Goal: Transaction & Acquisition: Obtain resource

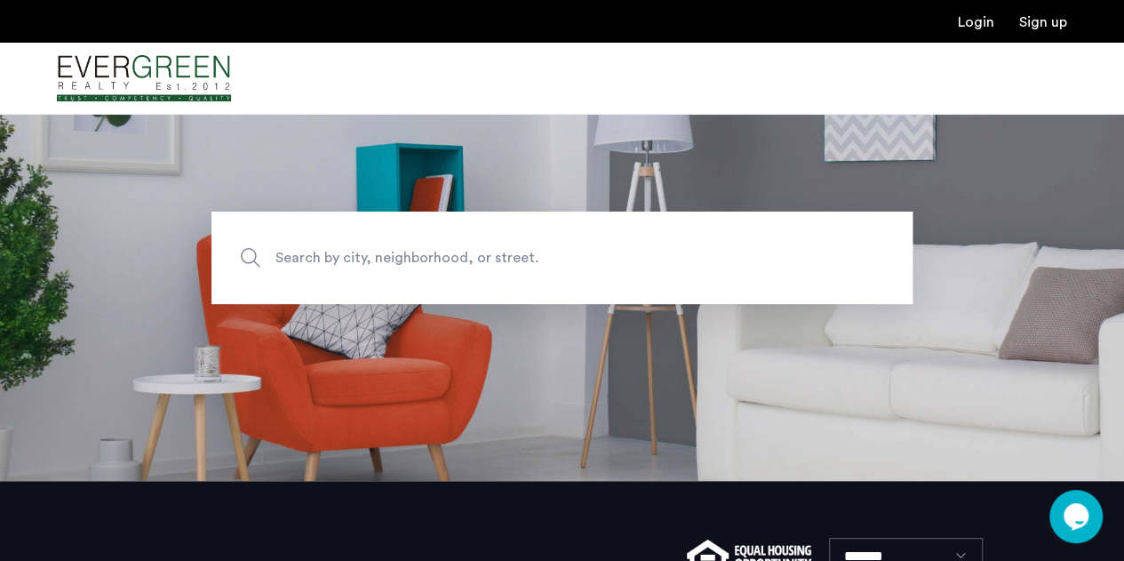
click at [432, 267] on span "Search by city, neighborhood, or street." at bounding box center [520, 257] width 491 height 24
click at [432, 267] on input "Search by city, neighborhood, or street." at bounding box center [561, 257] width 701 height 92
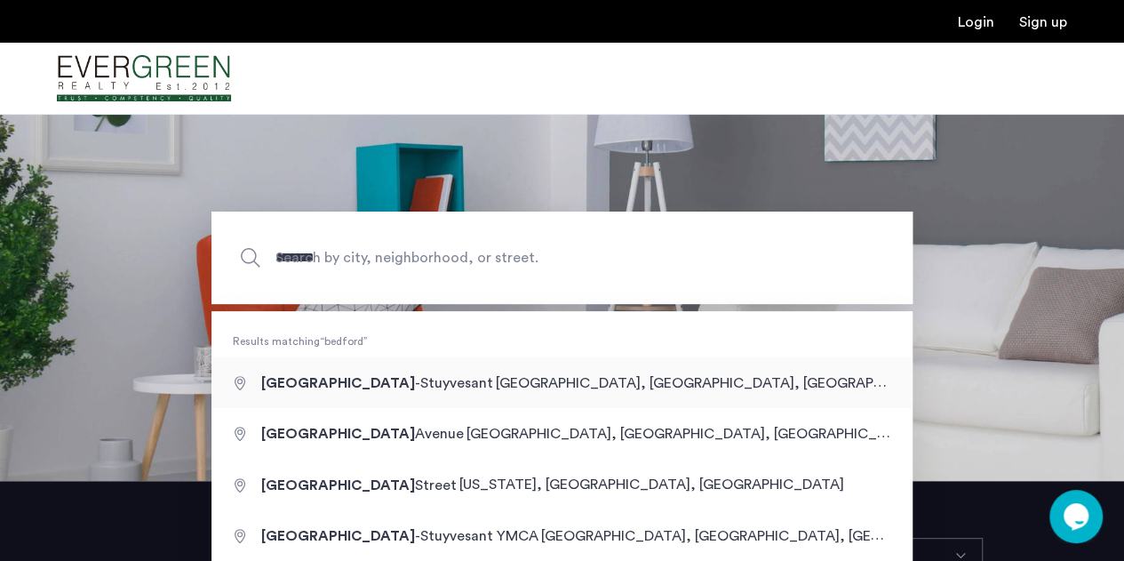
type input "**********"
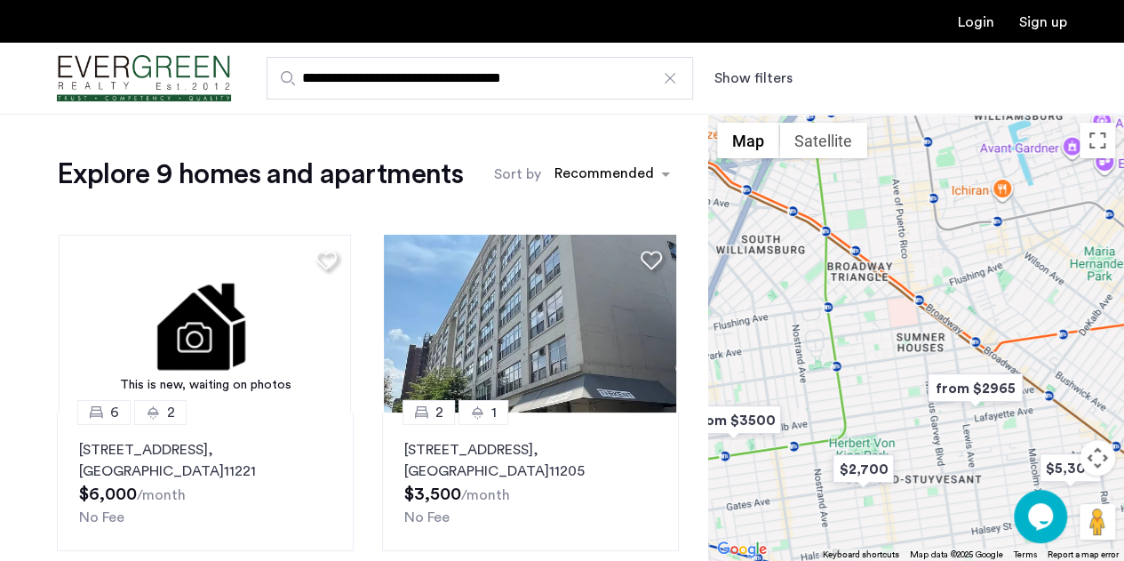
drag, startPoint x: 924, startPoint y: 314, endPoint x: 908, endPoint y: 433, distance: 120.1
click at [908, 433] on div at bounding box center [916, 337] width 416 height 447
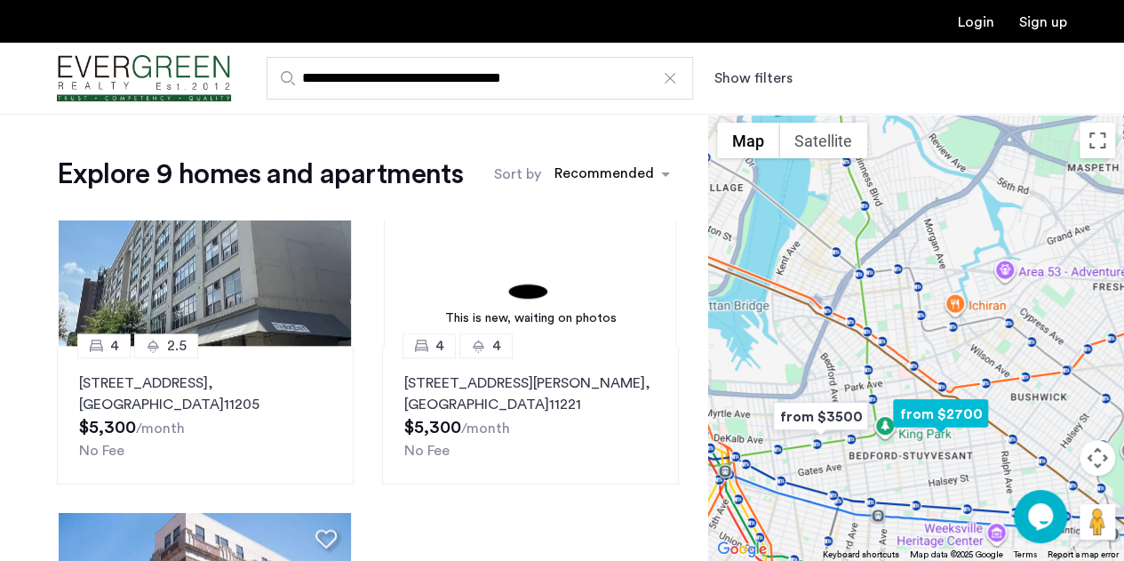
scroll to position [1120, 0]
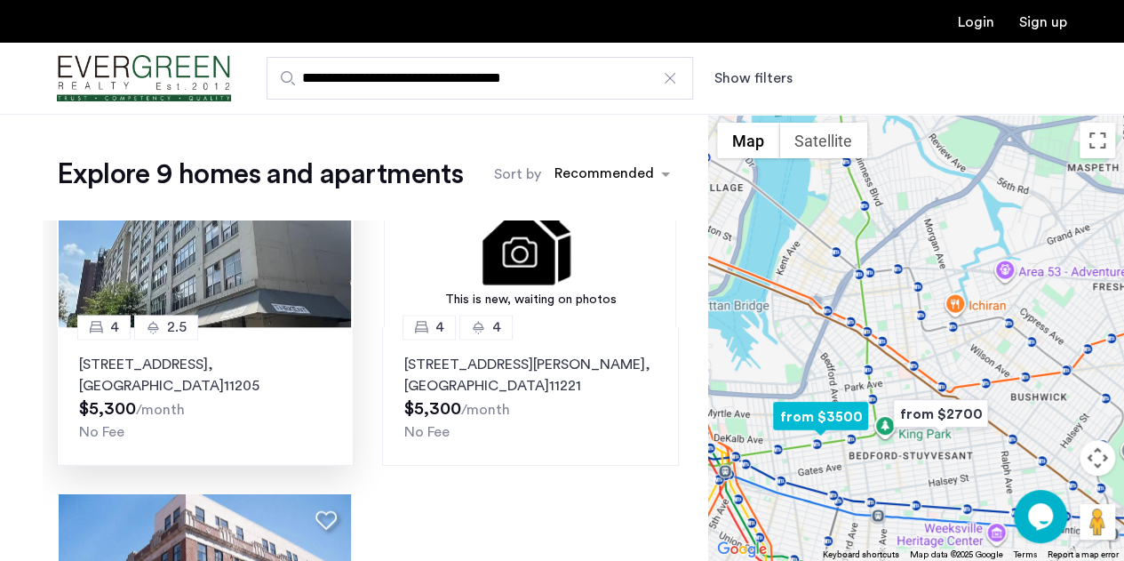
click at [247, 296] on img at bounding box center [205, 238] width 292 height 178
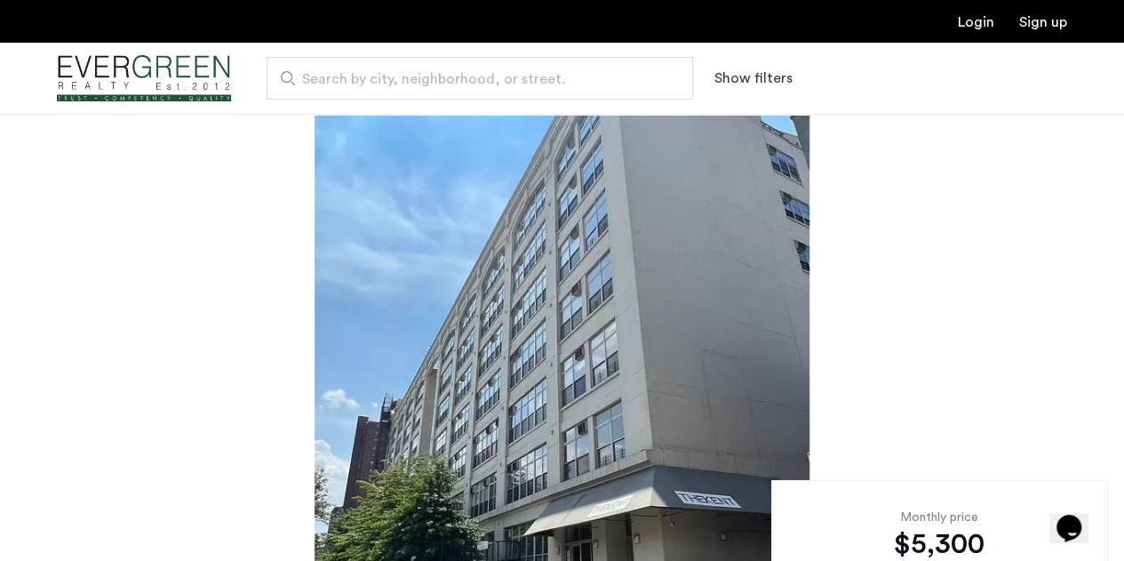
click at [388, 79] on span "Search by city, neighborhood, or street." at bounding box center [472, 78] width 341 height 21
click at [388, 79] on input "Search by city, neighborhood, or street." at bounding box center [480, 78] width 427 height 43
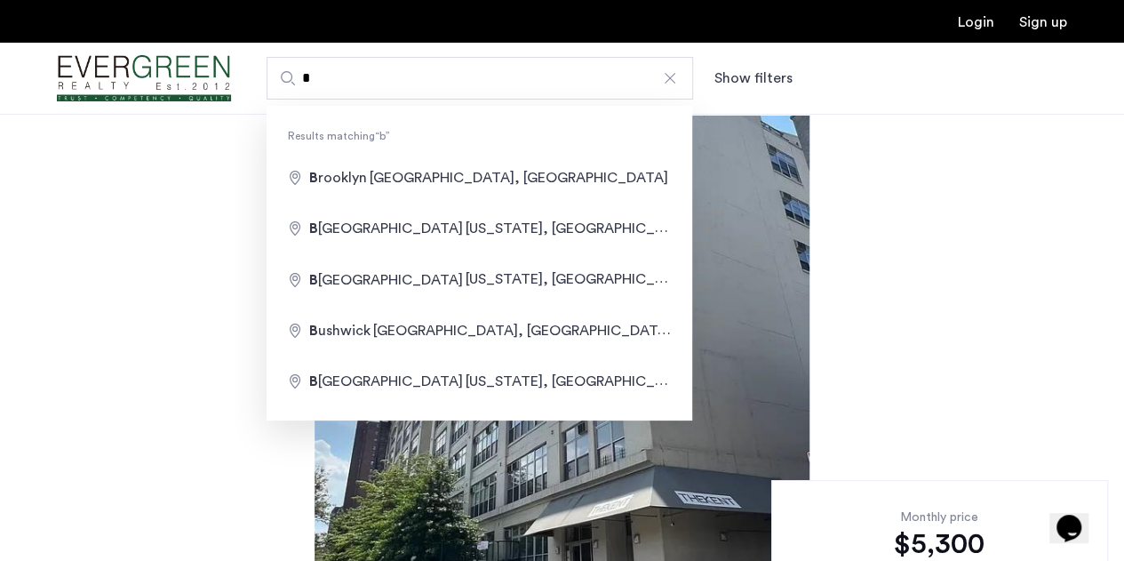
type input "**********"
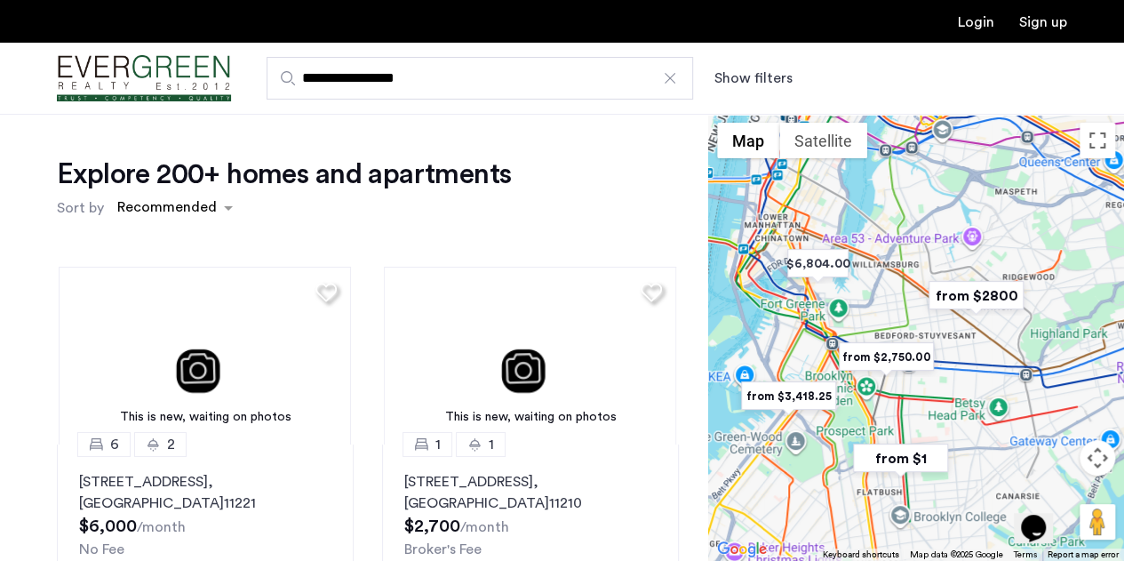
click at [903, 463] on img "from $1" at bounding box center [900, 458] width 109 height 40
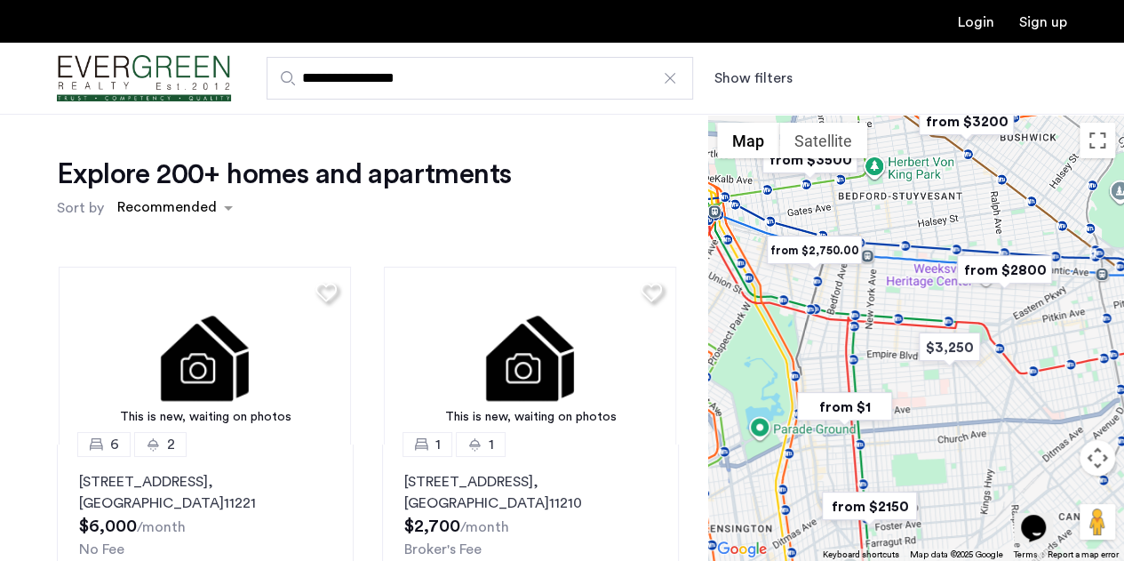
drag, startPoint x: 906, startPoint y: 279, endPoint x: 834, endPoint y: 502, distance: 234.6
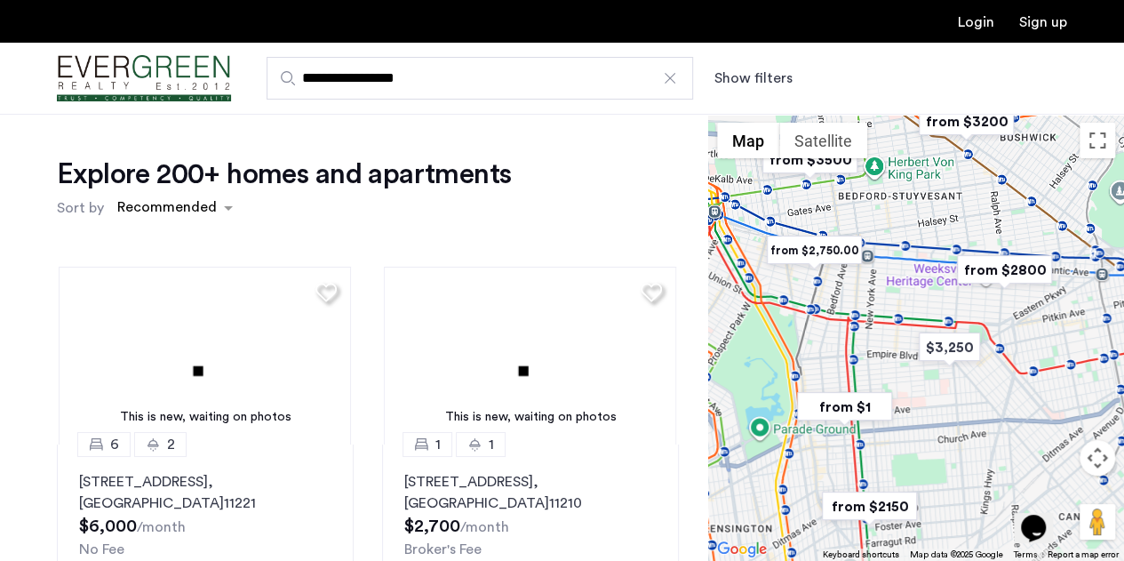
click at [834, 502] on div "To navigate, press the arrow keys." at bounding box center [916, 337] width 416 height 447
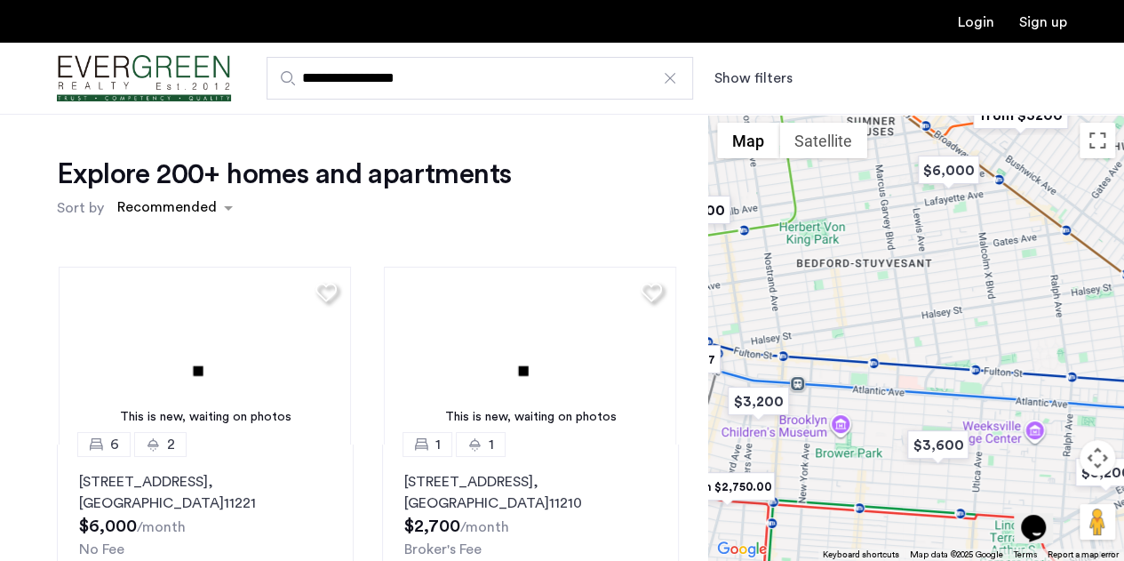
click at [909, 528] on div "To navigate, press the arrow keys." at bounding box center [916, 337] width 416 height 447
